Goal: Task Accomplishment & Management: Manage account settings

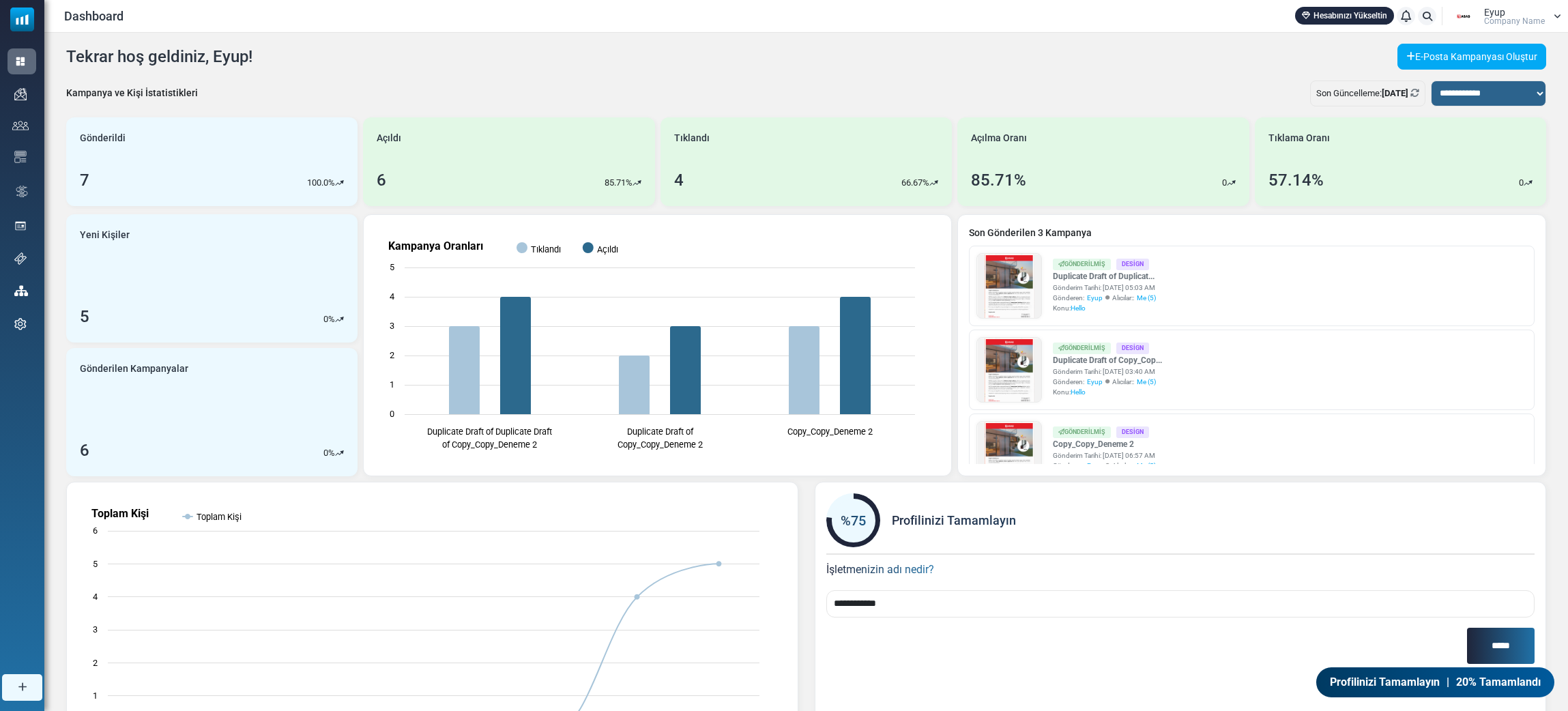
click at [1043, 22] on img at bounding box center [1464, 16] width 34 height 21
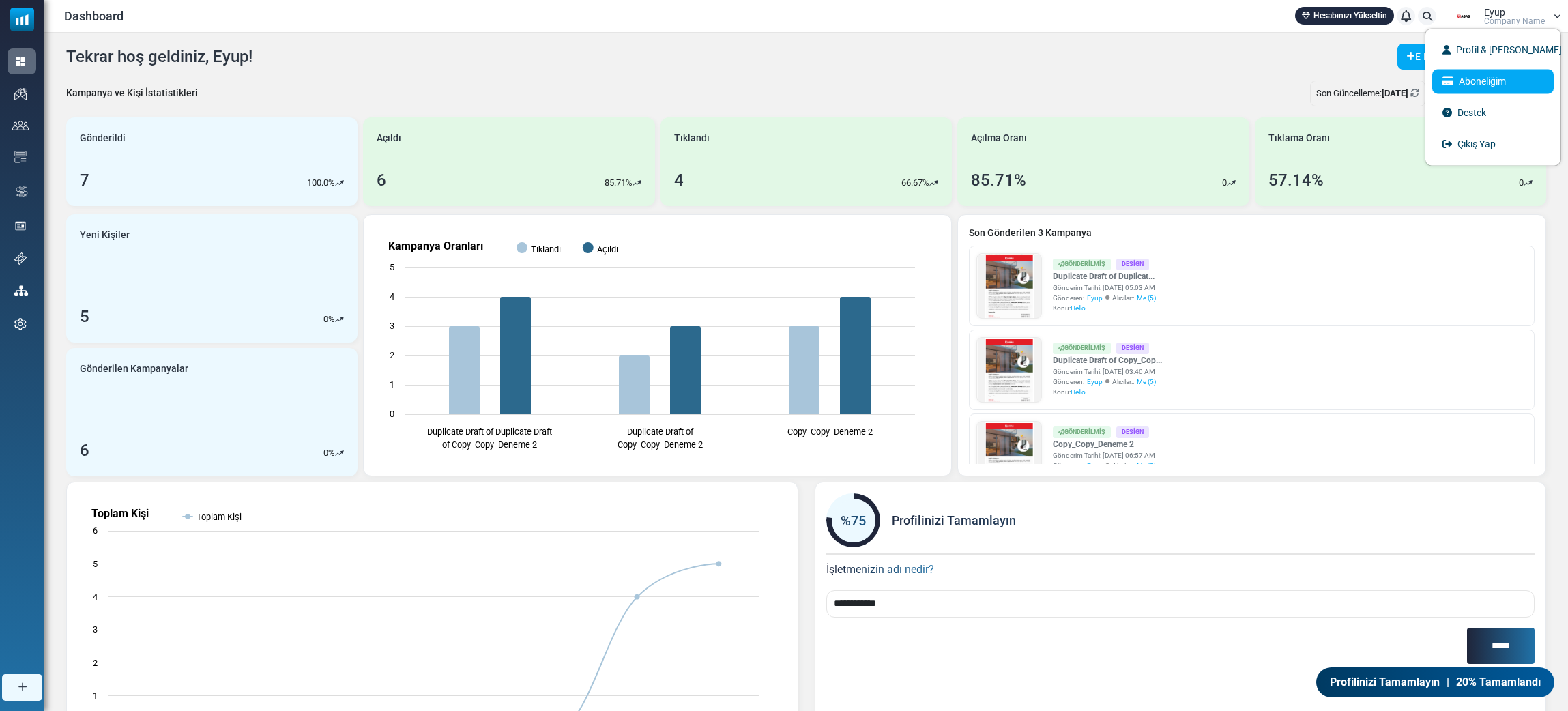
click at [1043, 82] on link "Aboneliğim" at bounding box center [1493, 81] width 121 height 25
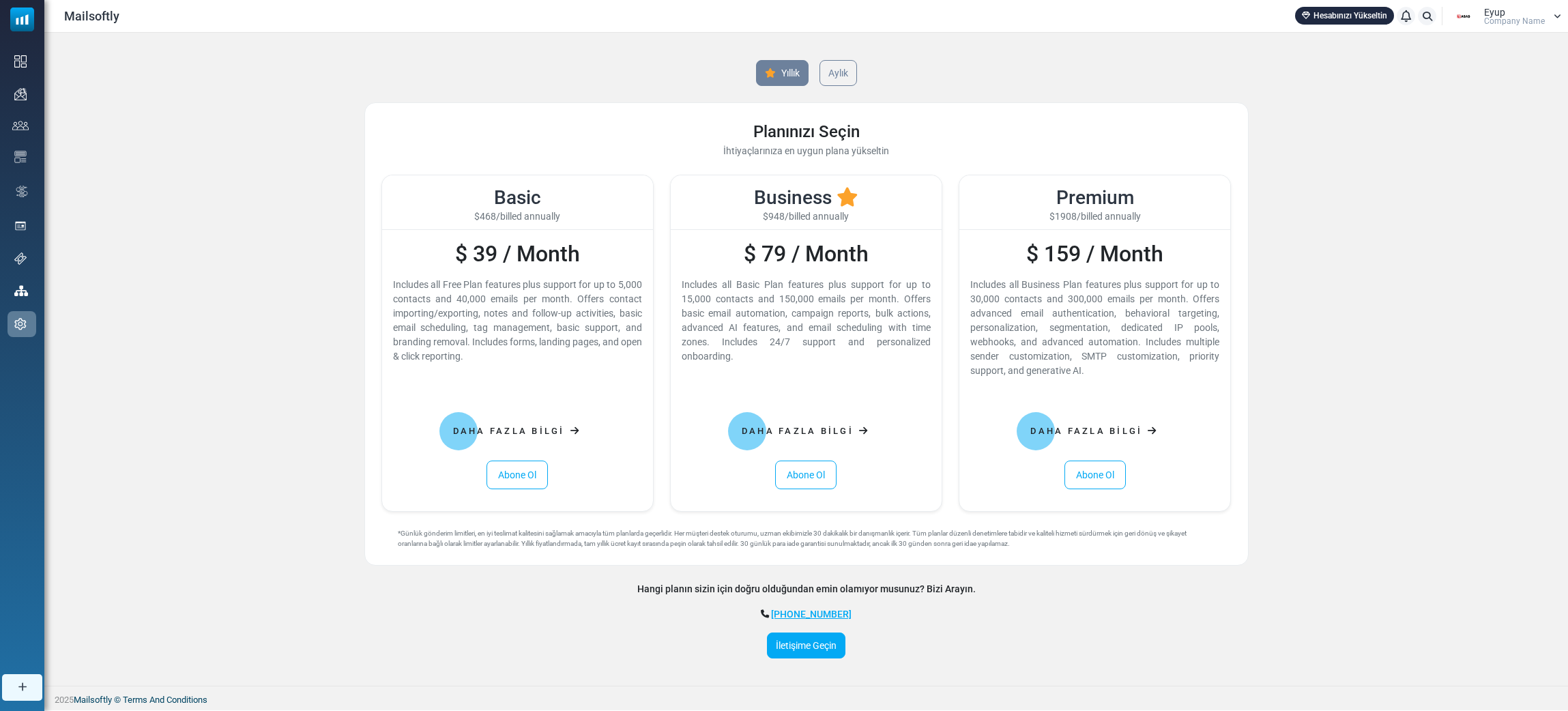
click at [1545, 15] on div "Eyup Company Name" at bounding box center [1504, 16] width 115 height 21
click at [1482, 42] on link "Profil & [PERSON_NAME]" at bounding box center [1493, 50] width 121 height 25
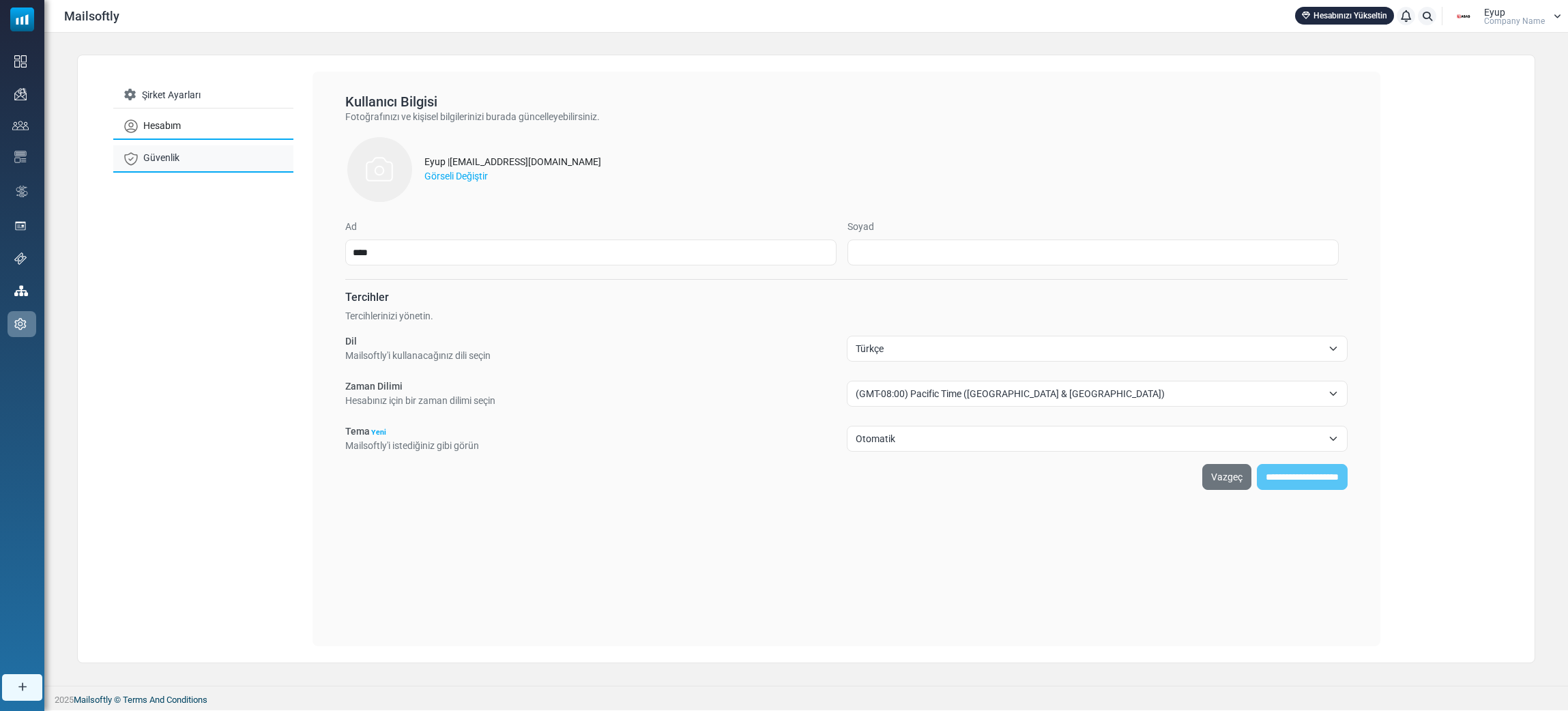
click at [228, 167] on link "Güvenlik" at bounding box center [203, 158] width 180 height 27
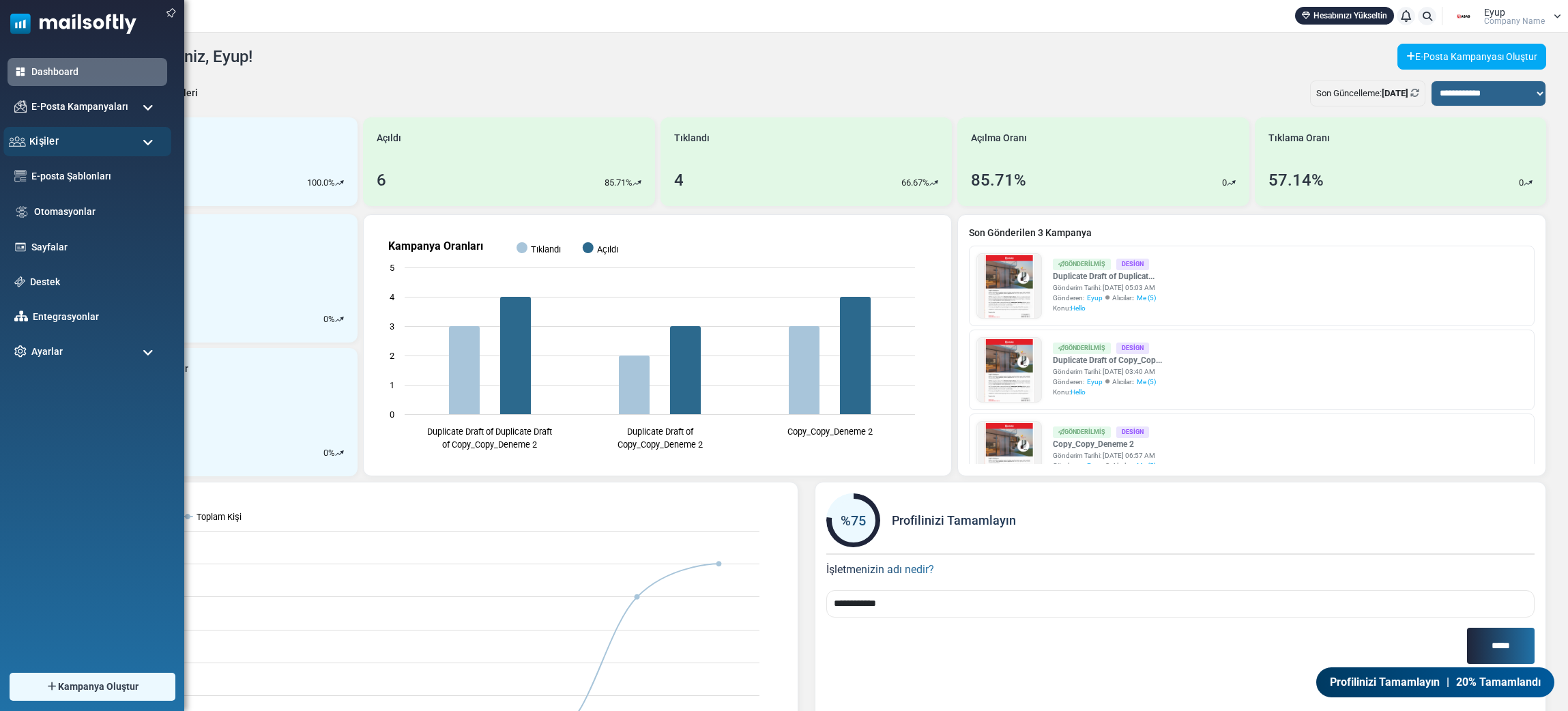
click at [111, 151] on div "Kişiler" at bounding box center [87, 141] width 168 height 29
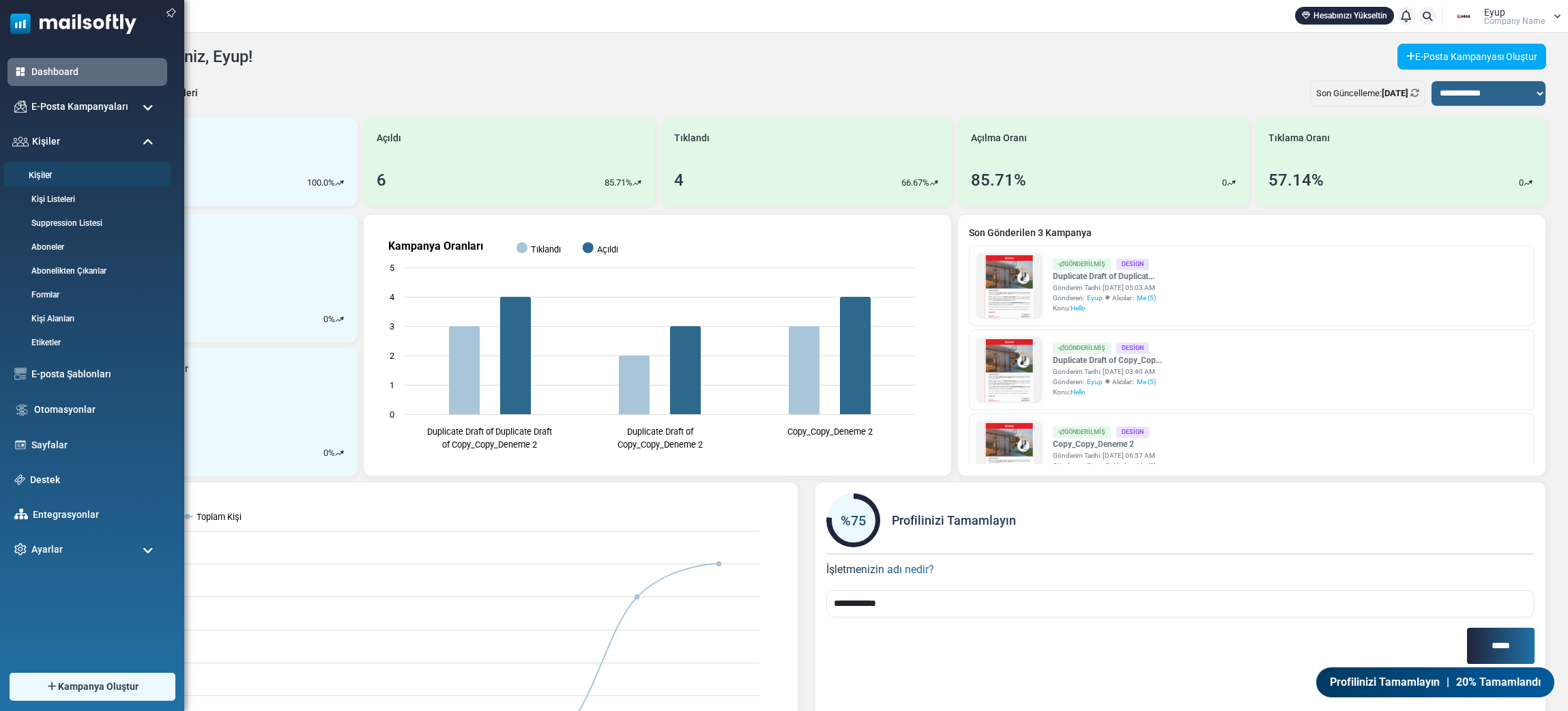
click at [105, 178] on link "Kişiler" at bounding box center [85, 175] width 163 height 13
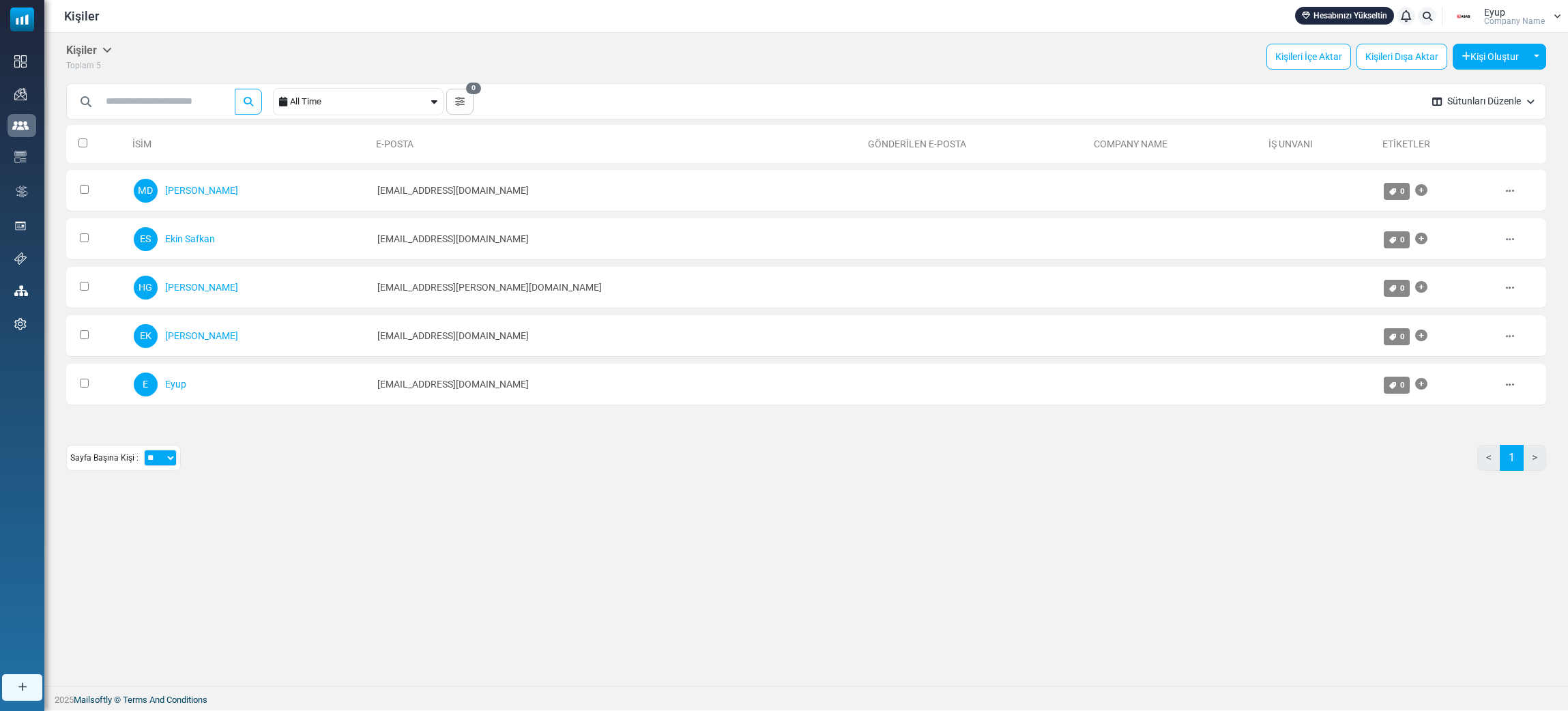
click at [112, 64] on div "Toplam 5" at bounding box center [88, 65] width 45 height 15
click at [112, 56] on icon at bounding box center [107, 50] width 9 height 11
click at [175, 103] on link "Aboneler" at bounding box center [194, 97] width 116 height 25
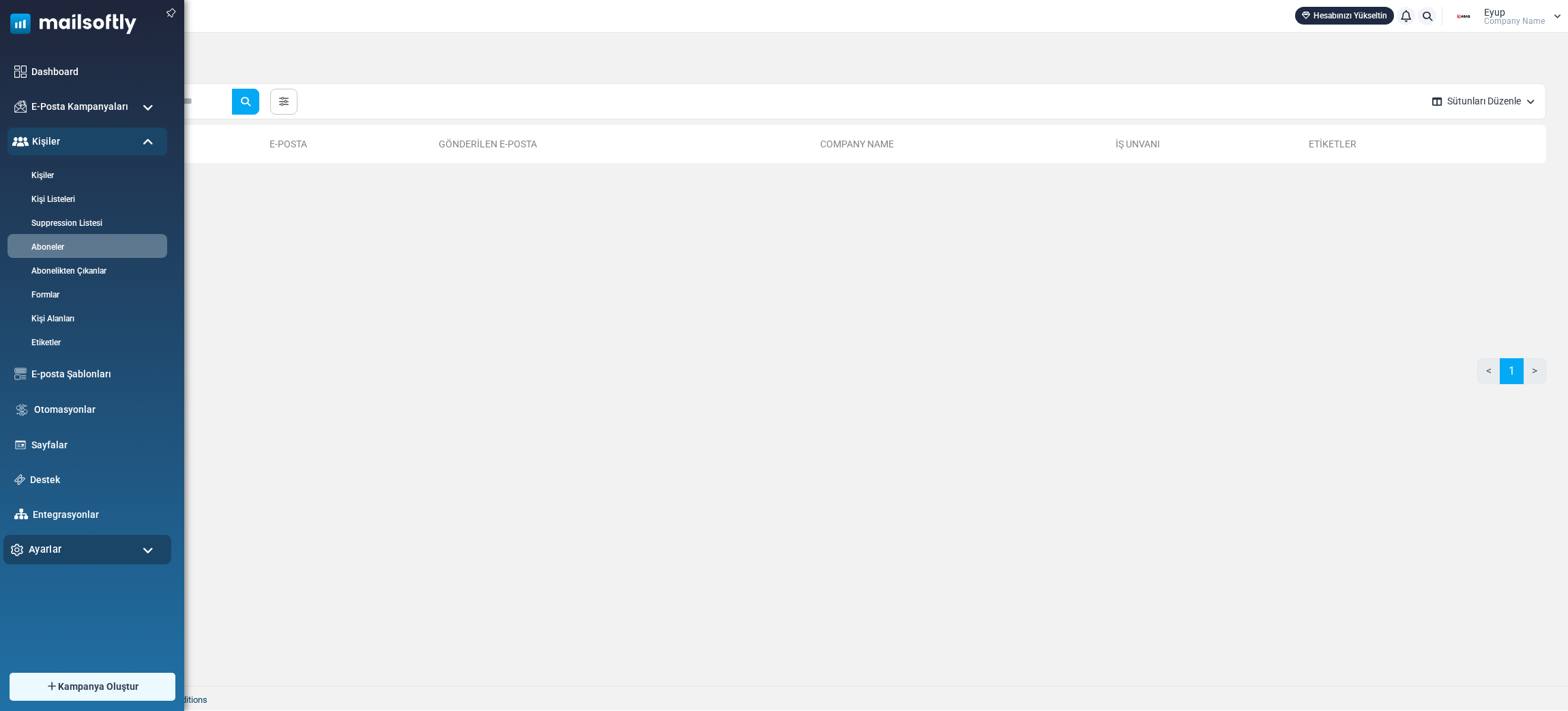
click at [127, 543] on div "Ayarlar" at bounding box center [87, 549] width 168 height 29
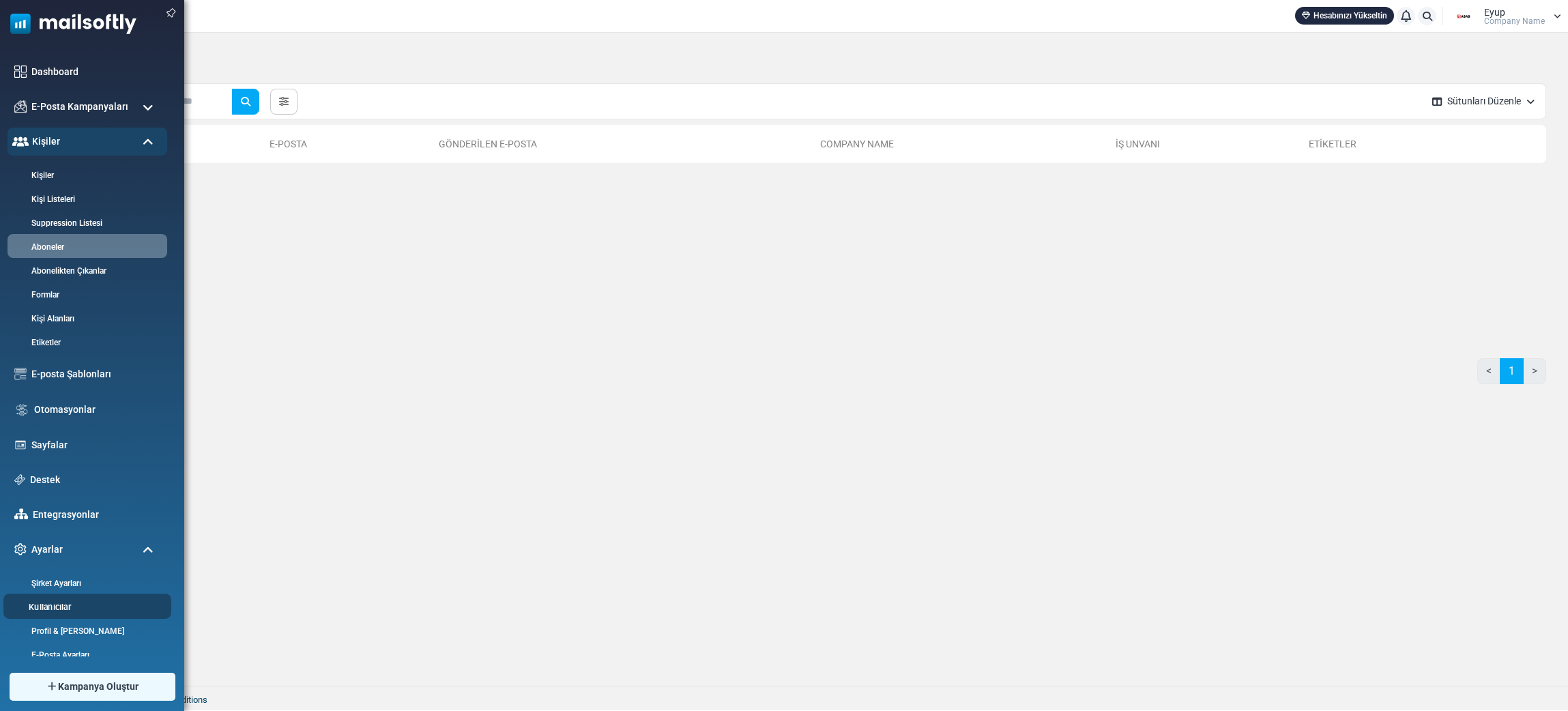
click at [120, 606] on link "Kullanıcılar" at bounding box center [85, 607] width 163 height 13
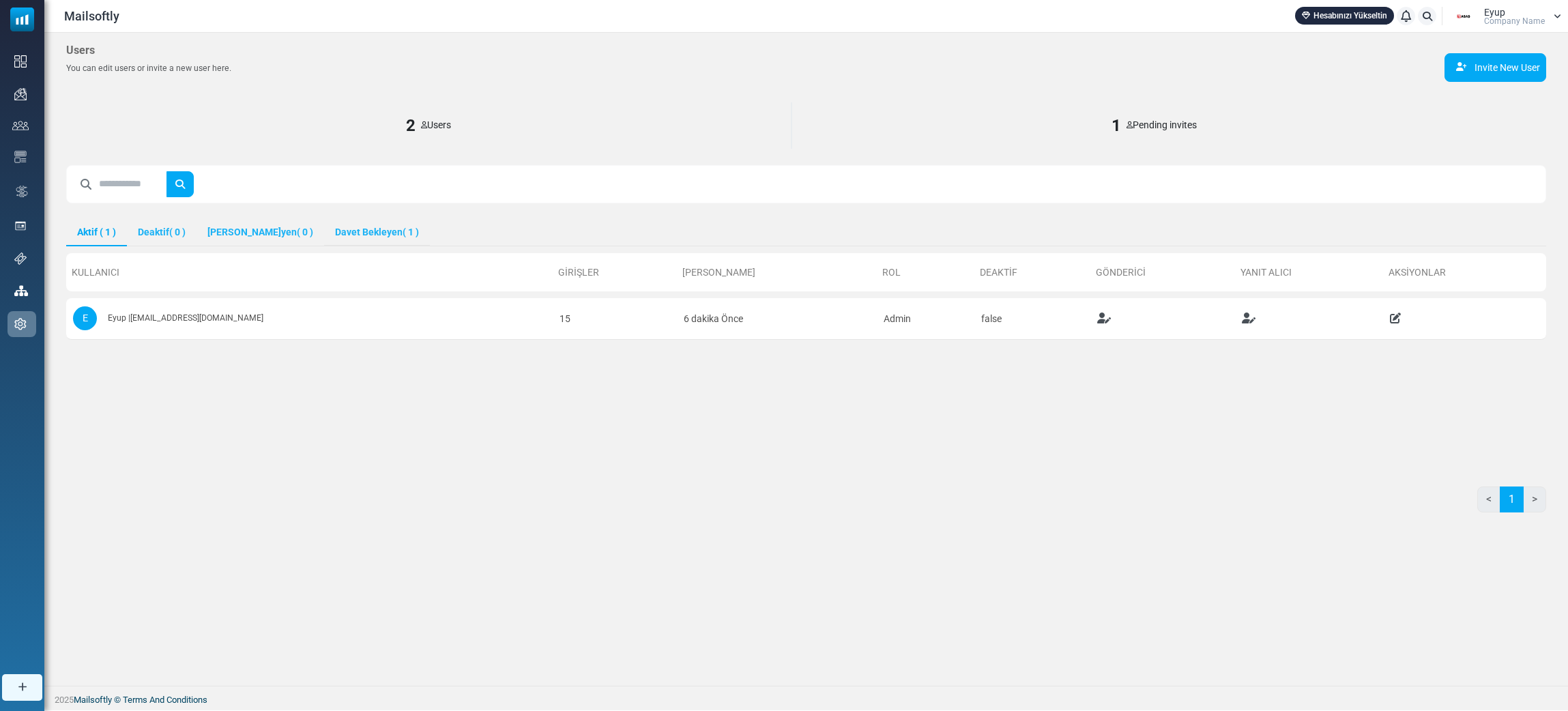
click at [384, 246] on link "Davet Bekleyen ( 1 )" at bounding box center [377, 233] width 106 height 26
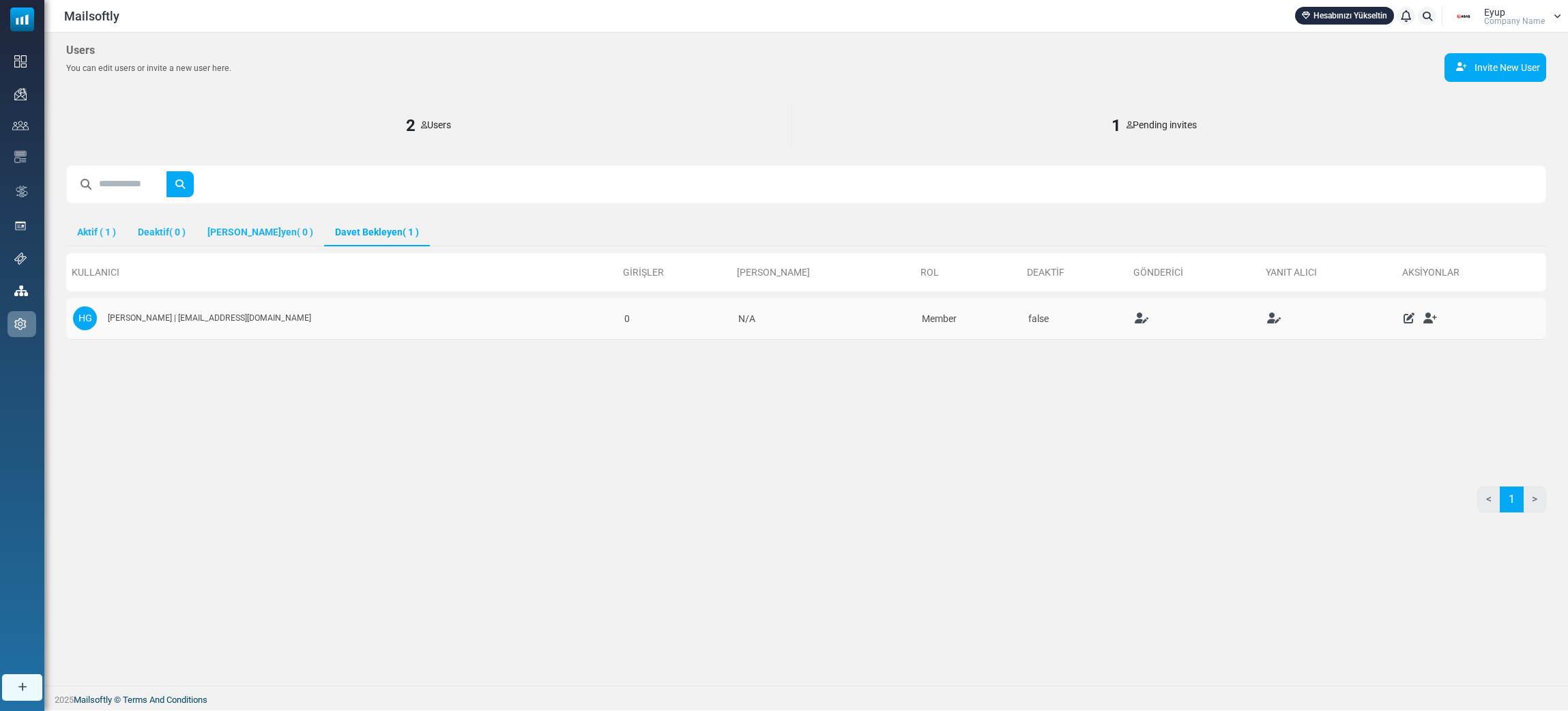
click at [1423, 323] on icon at bounding box center [1430, 317] width 14 height 11
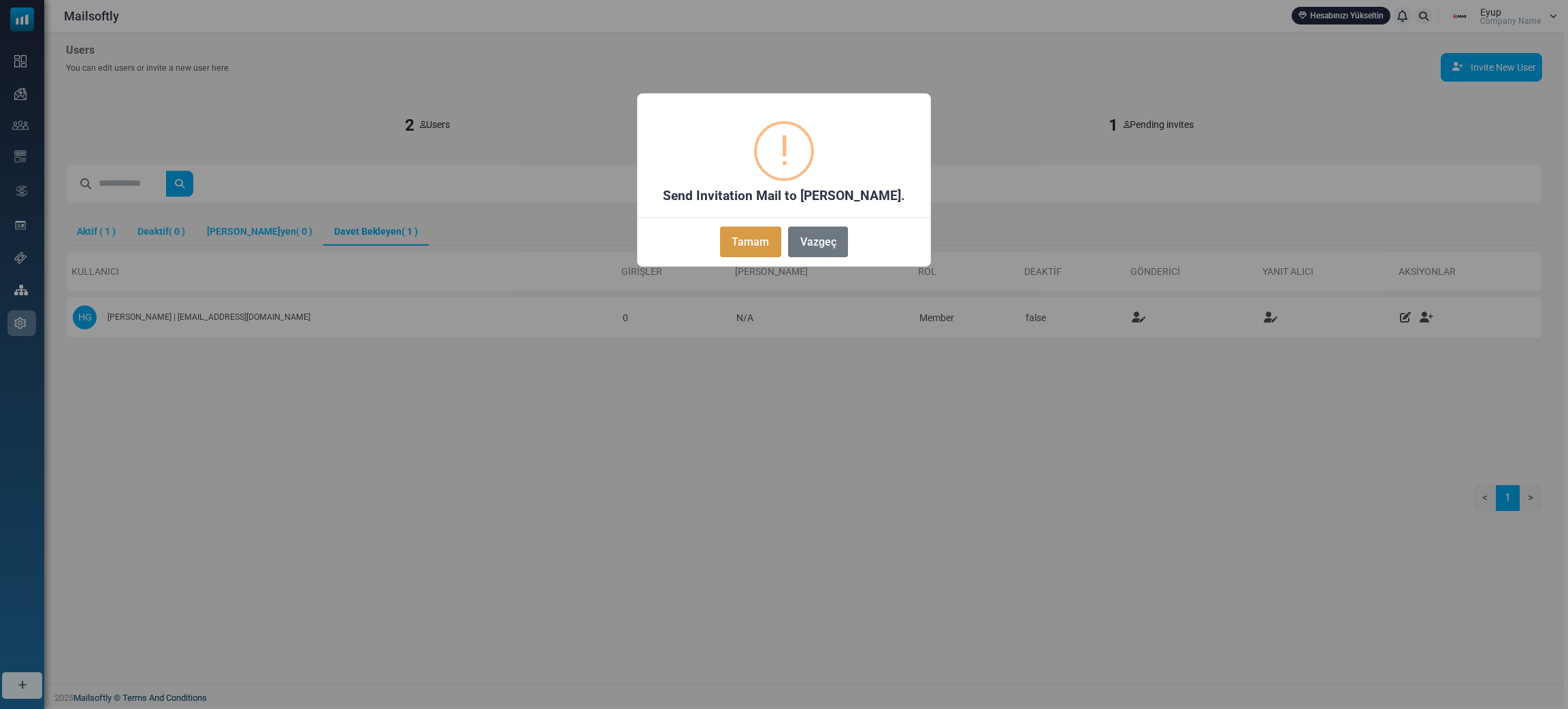
click at [740, 257] on button "Tamam" at bounding box center [751, 242] width 61 height 31
